Goal: Transaction & Acquisition: Book appointment/travel/reservation

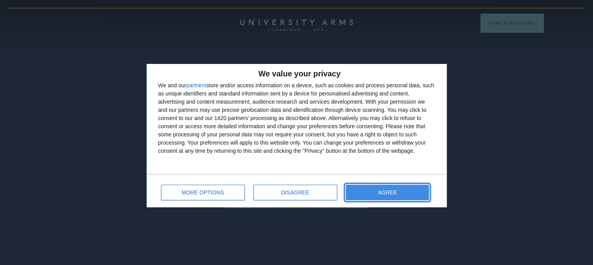
click at [394, 191] on span "AGREE" at bounding box center [387, 192] width 19 height 5
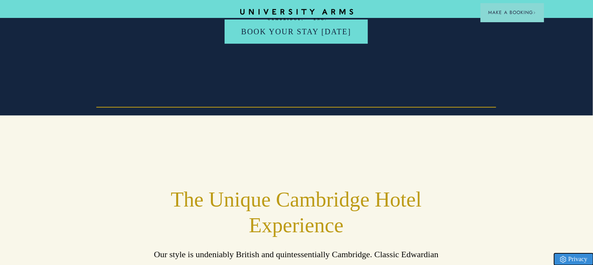
scroll to position [74, 6]
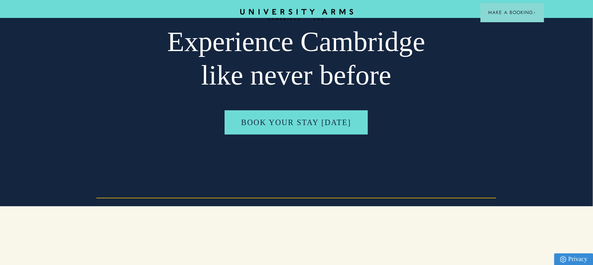
click at [321, 7] on header "CAMBRIDGE’S LEADING LUXURY HOTEL SINCE [DATE] Make a Booking" at bounding box center [296, 9] width 593 height 18
click at [317, 15] on icon "CAMBRIDGE’S LEADING LUXURY HOTEL SINCE [DATE]" at bounding box center [297, 15] width 110 height 12
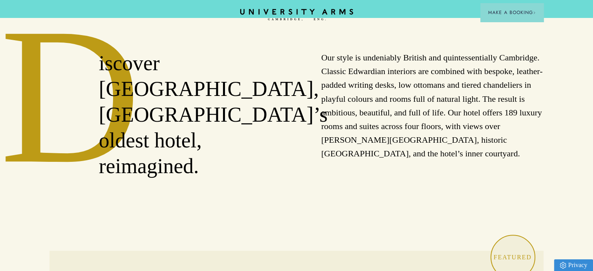
scroll to position [294, 0]
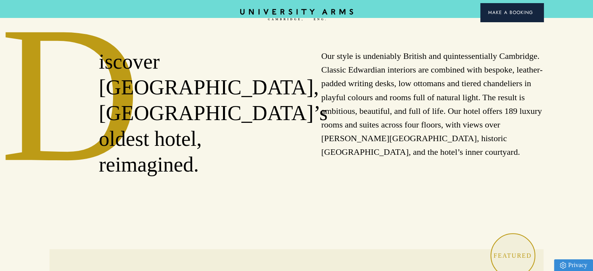
click at [514, 14] on span "Make a Booking" at bounding box center [512, 12] width 48 height 7
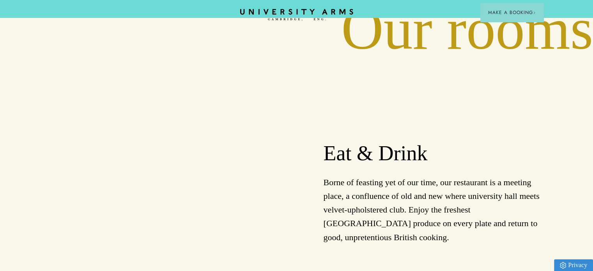
click at [375, 141] on h2 "Eat & Drink" at bounding box center [434, 154] width 220 height 26
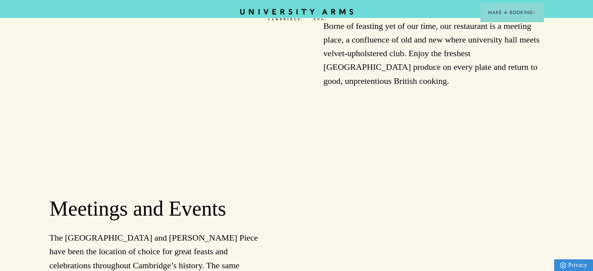
scroll to position [952, 0]
